Goal: Navigation & Orientation: Find specific page/section

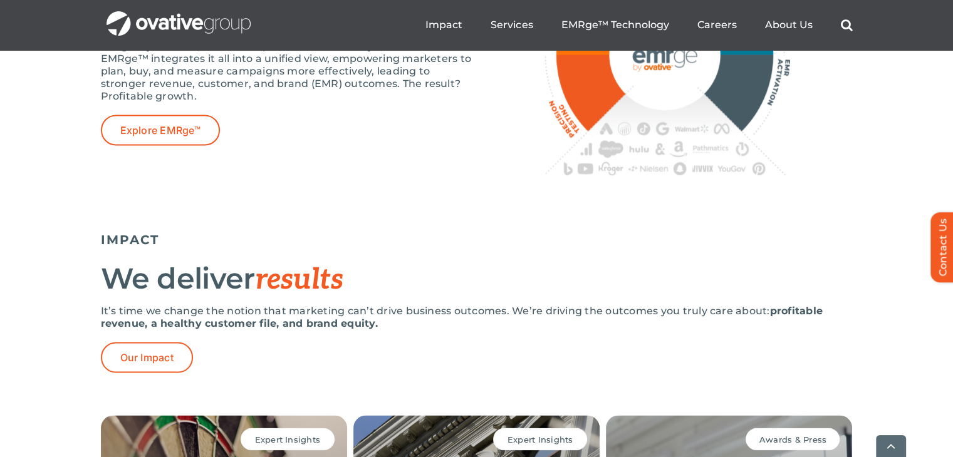
scroll to position [2393, 0]
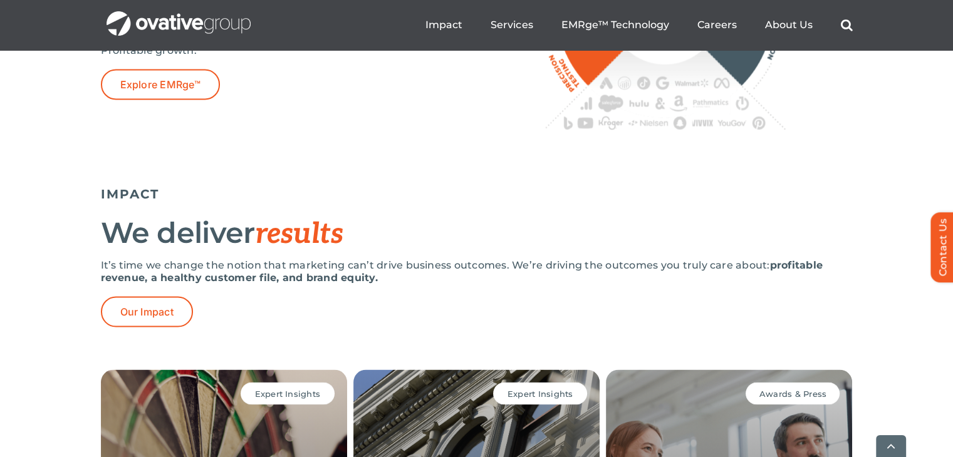
click at [713, 14] on ul "Impact Expert Insights Case Studies Awards & Press Services Media Measurement C…" at bounding box center [638, 25] width 427 height 40
click at [717, 24] on span "Careers" at bounding box center [716, 24] width 39 height 13
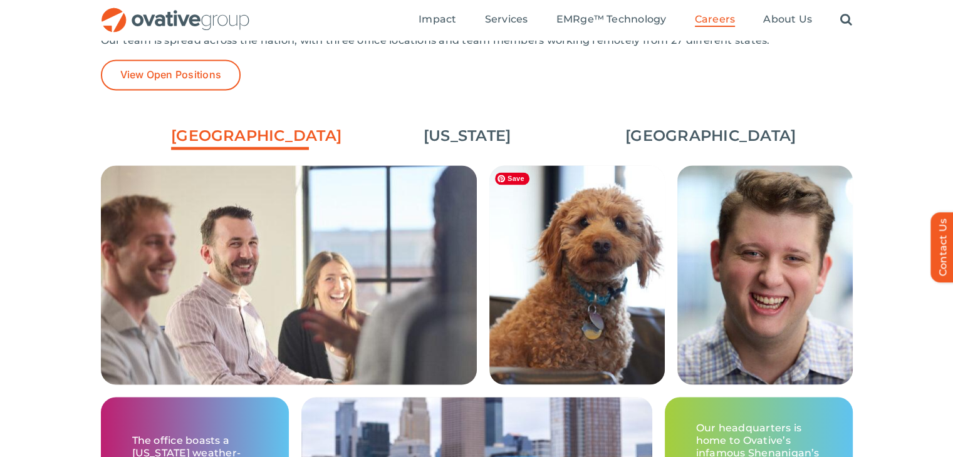
scroll to position [1850, 0]
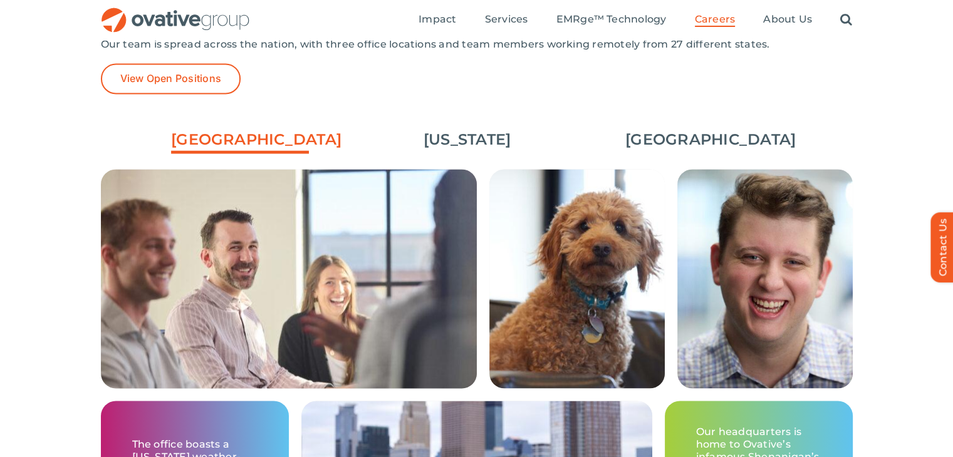
click at [669, 144] on link "[GEOGRAPHIC_DATA]" at bounding box center [694, 139] width 138 height 21
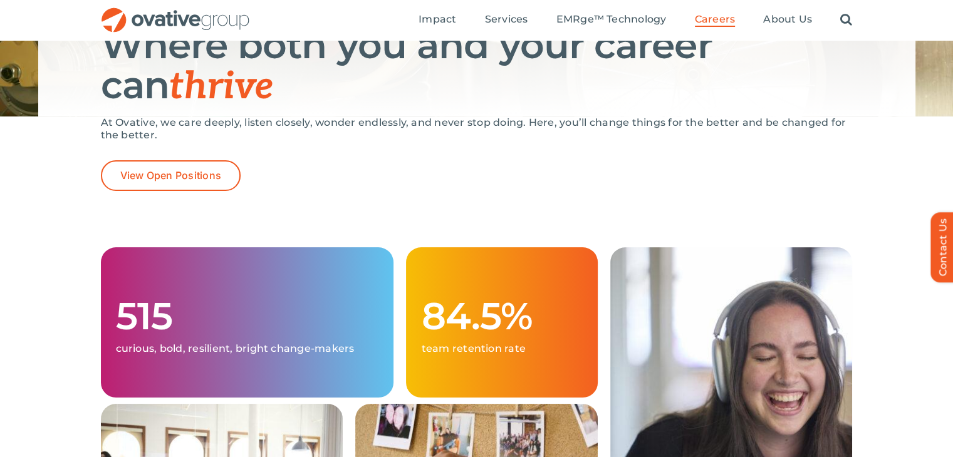
scroll to position [0, 0]
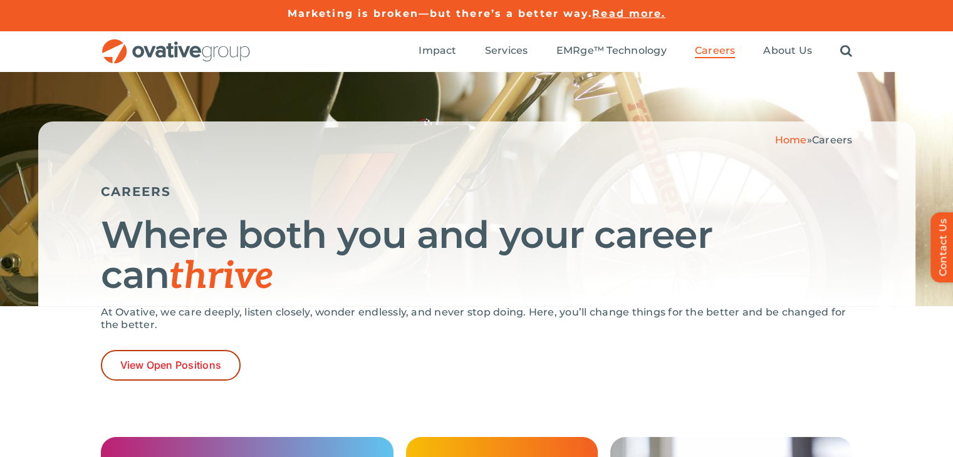
click at [148, 370] on span "View Open Positions" at bounding box center [170, 366] width 101 height 12
